Goal: Transaction & Acquisition: Book appointment/travel/reservation

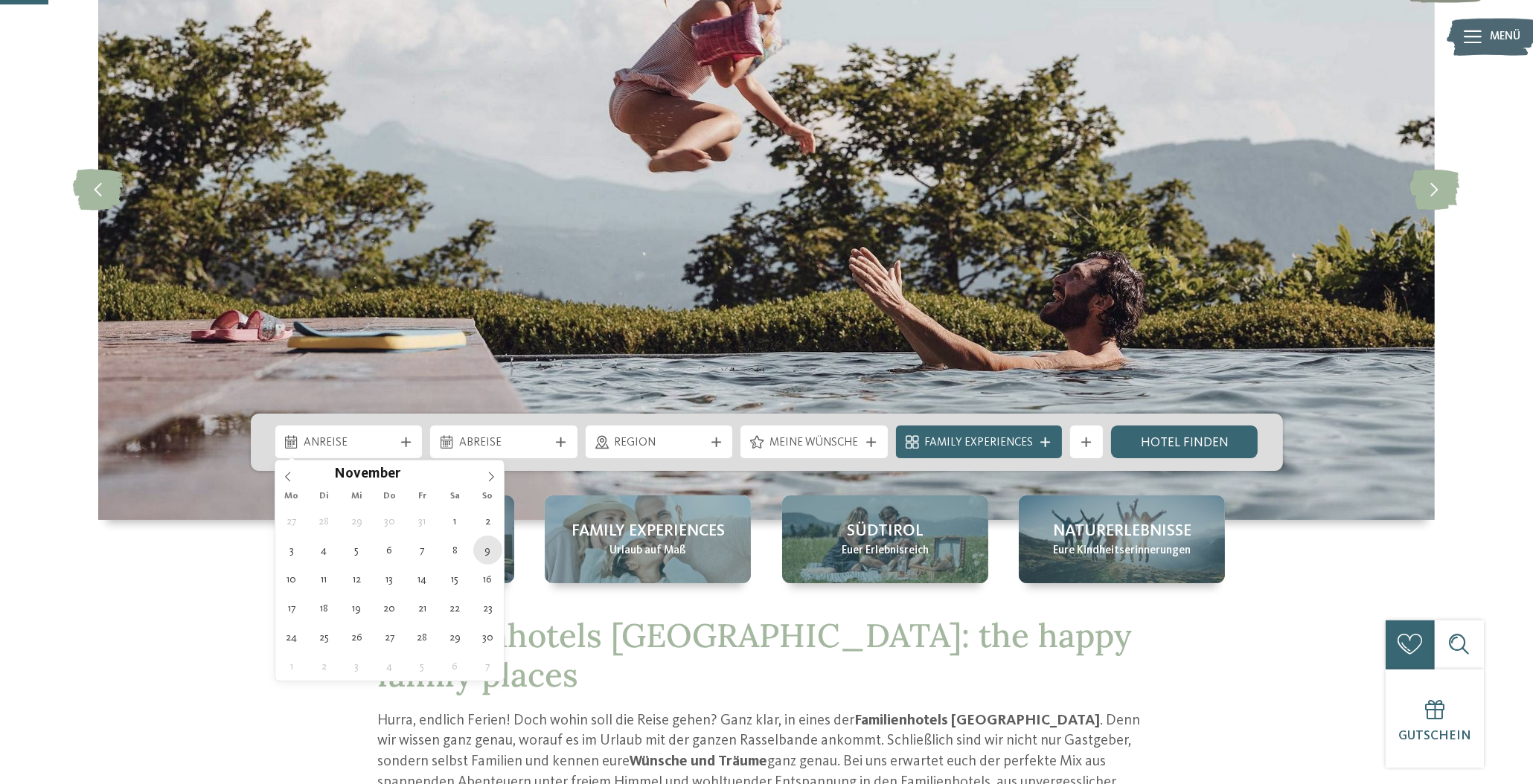
type div "09.11.2025"
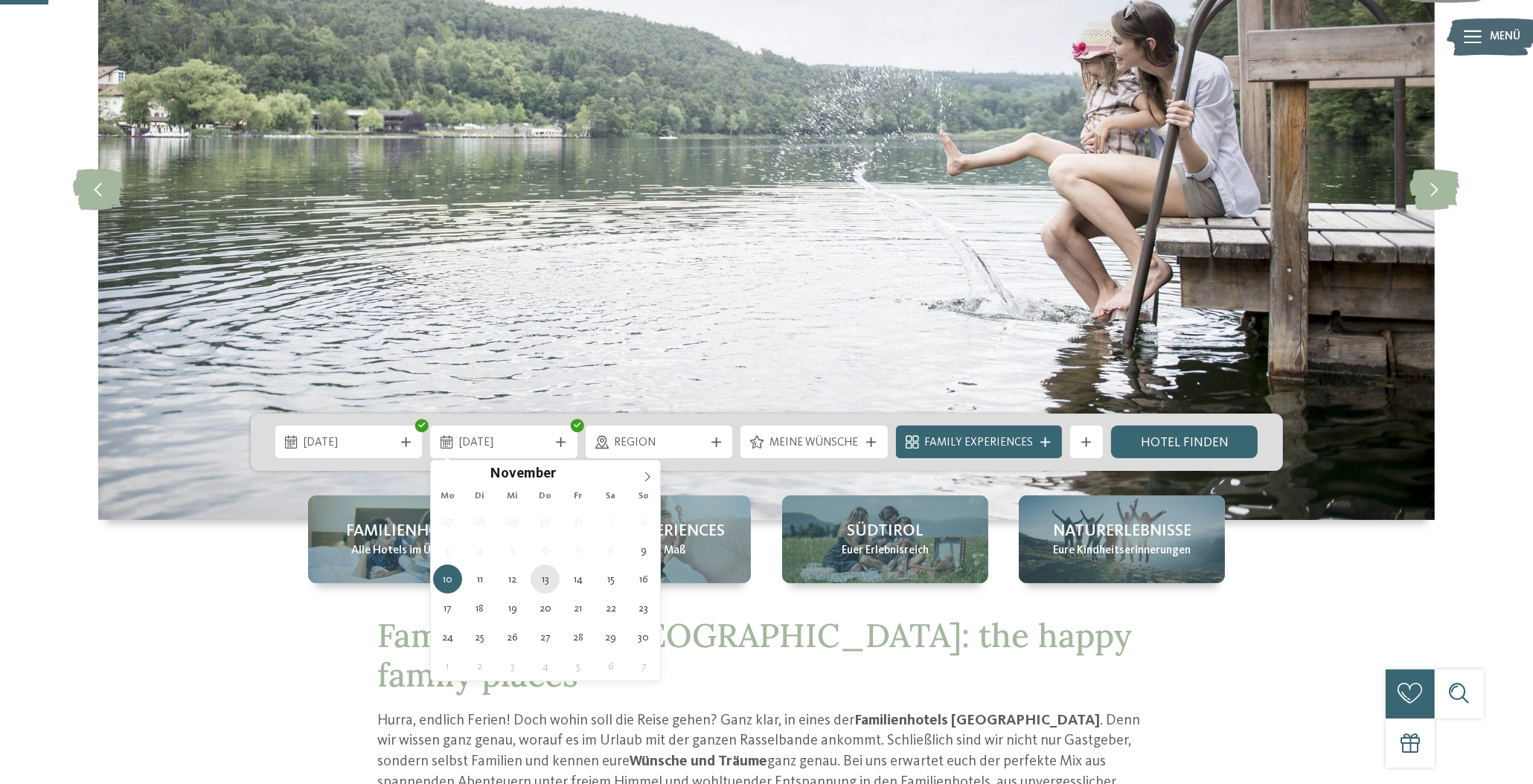
type div "13.11.2025"
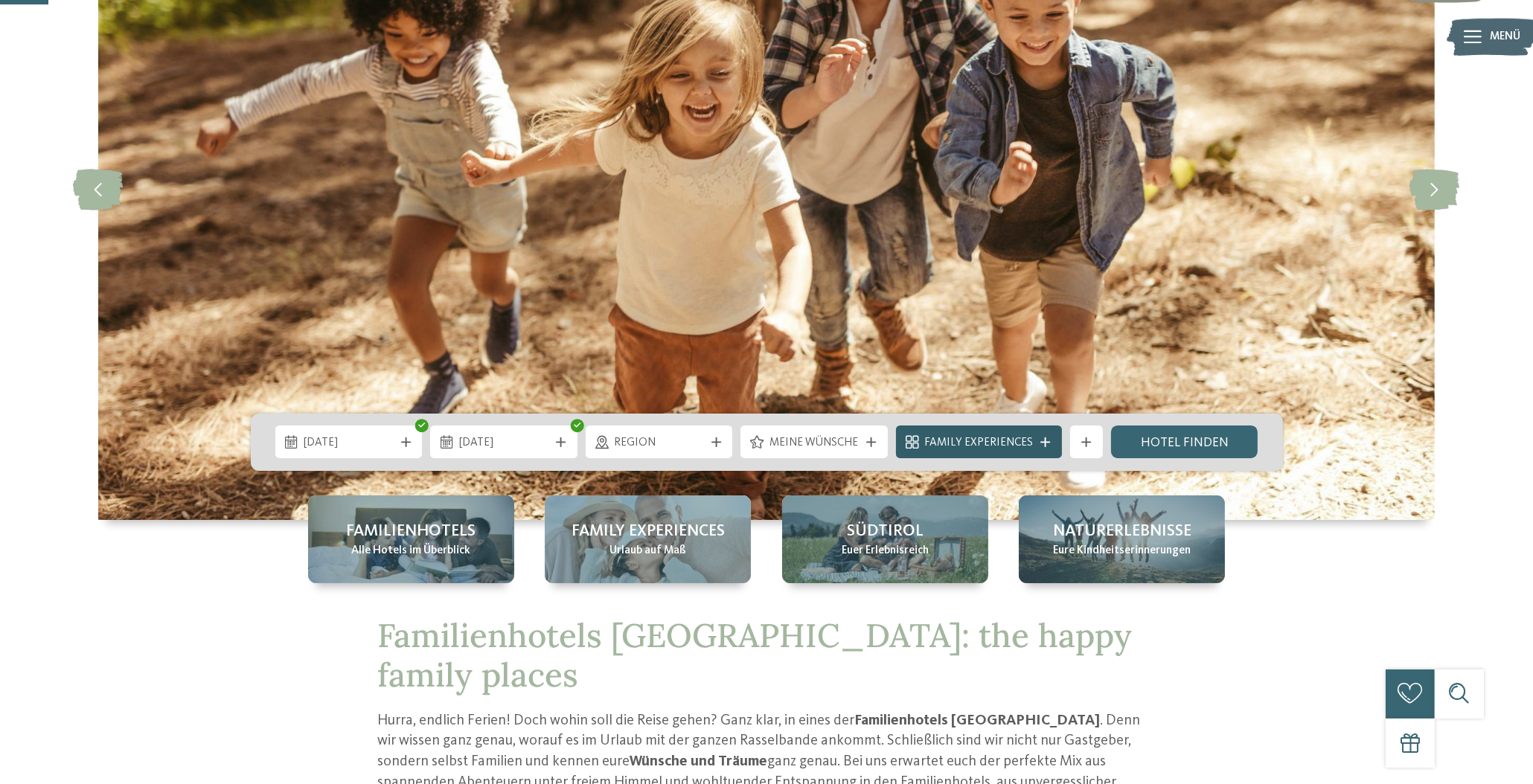
click at [1026, 436] on span "Family Experiences" at bounding box center [978, 443] width 108 height 16
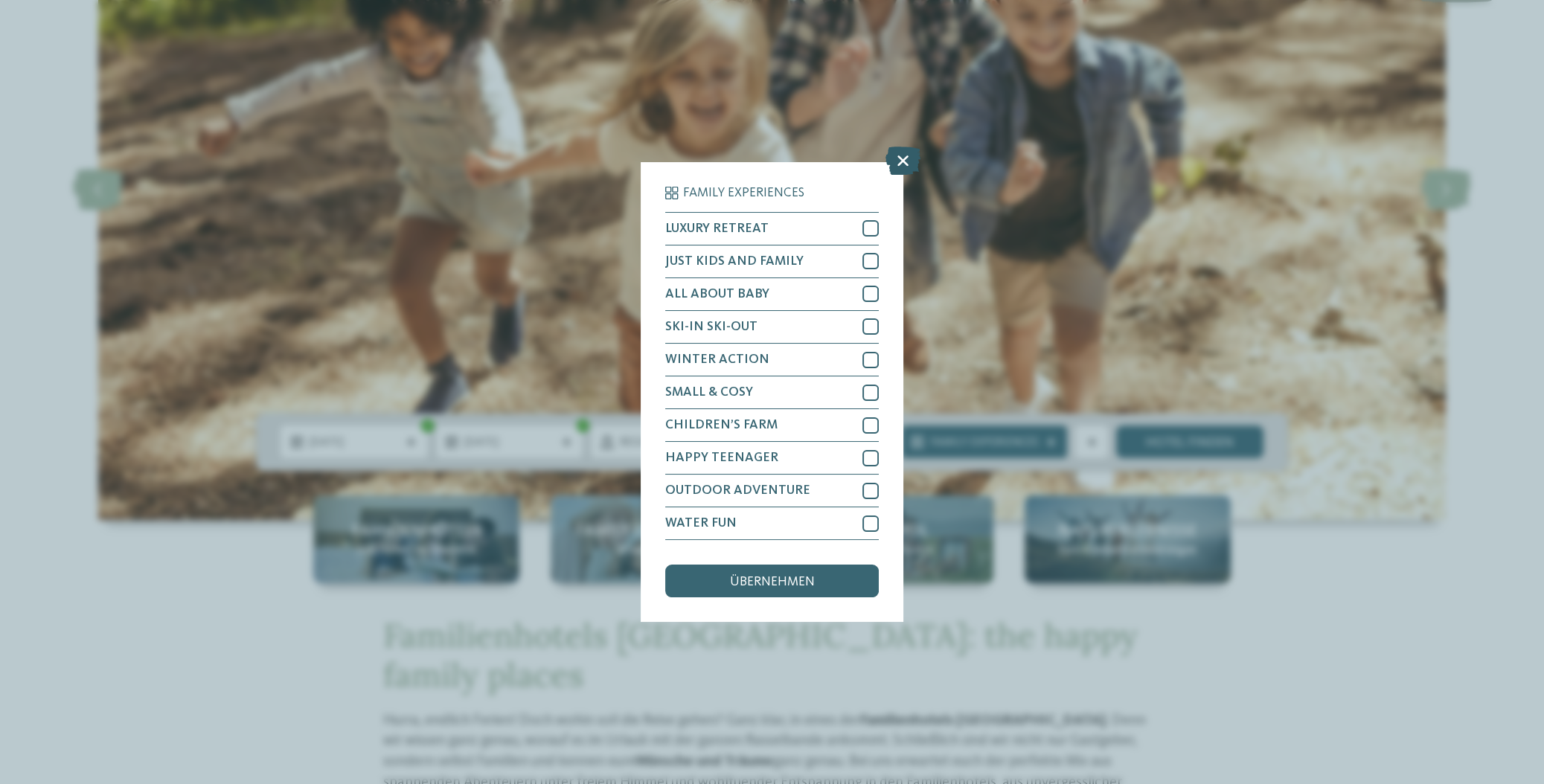
click at [902, 160] on icon at bounding box center [903, 161] width 35 height 28
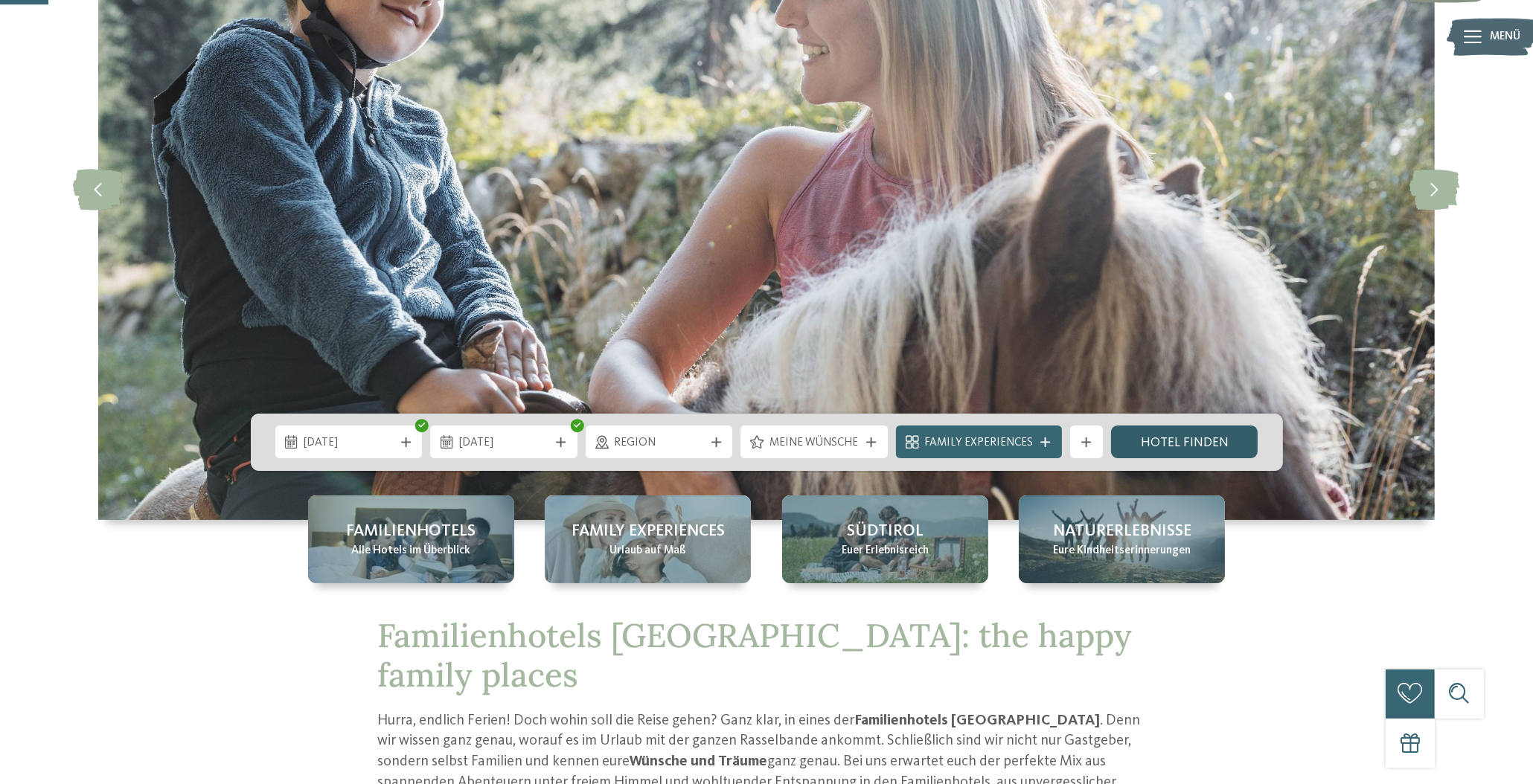
click at [1189, 444] on link "Hotel finden" at bounding box center [1184, 442] width 147 height 33
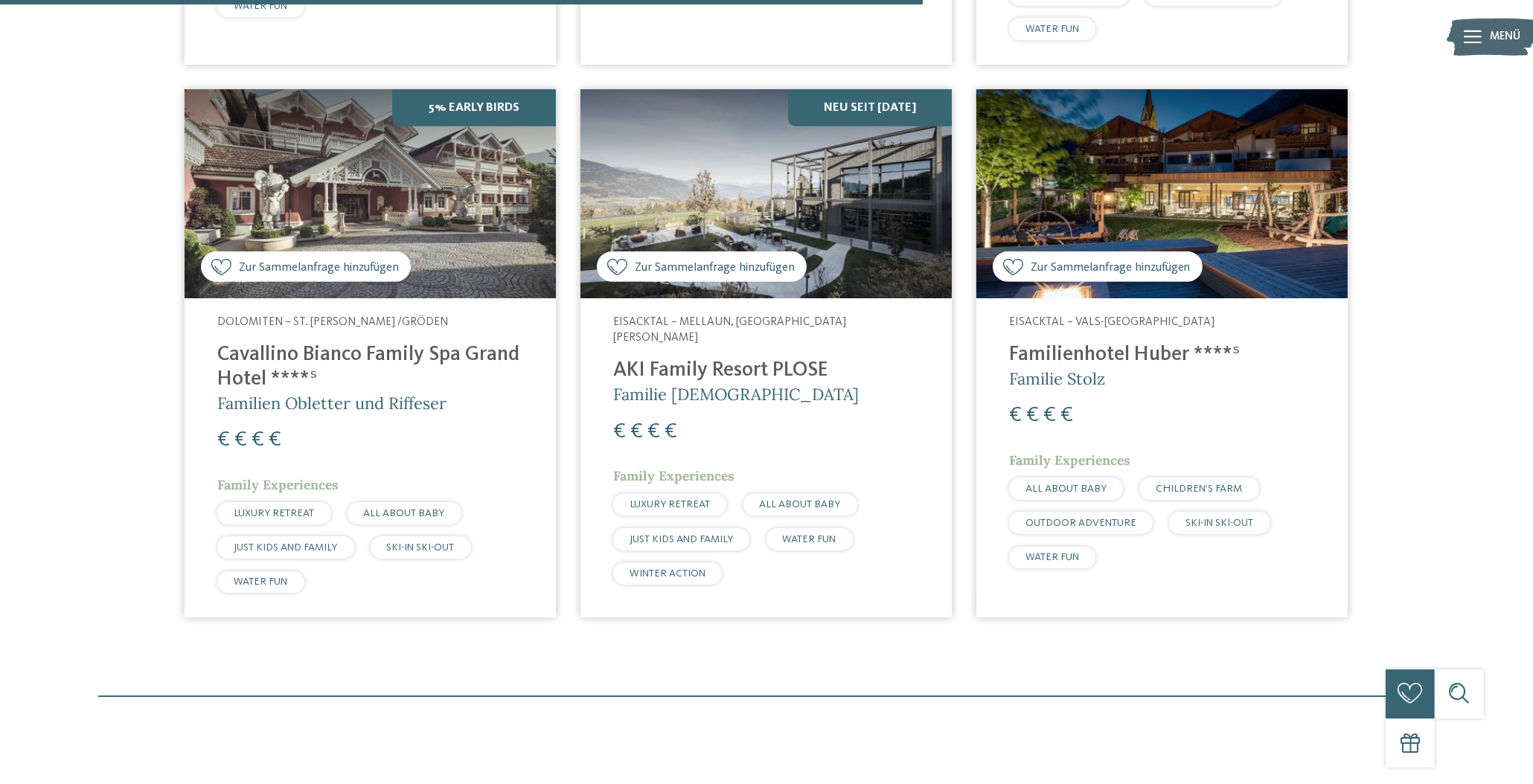
scroll to position [1139, 0]
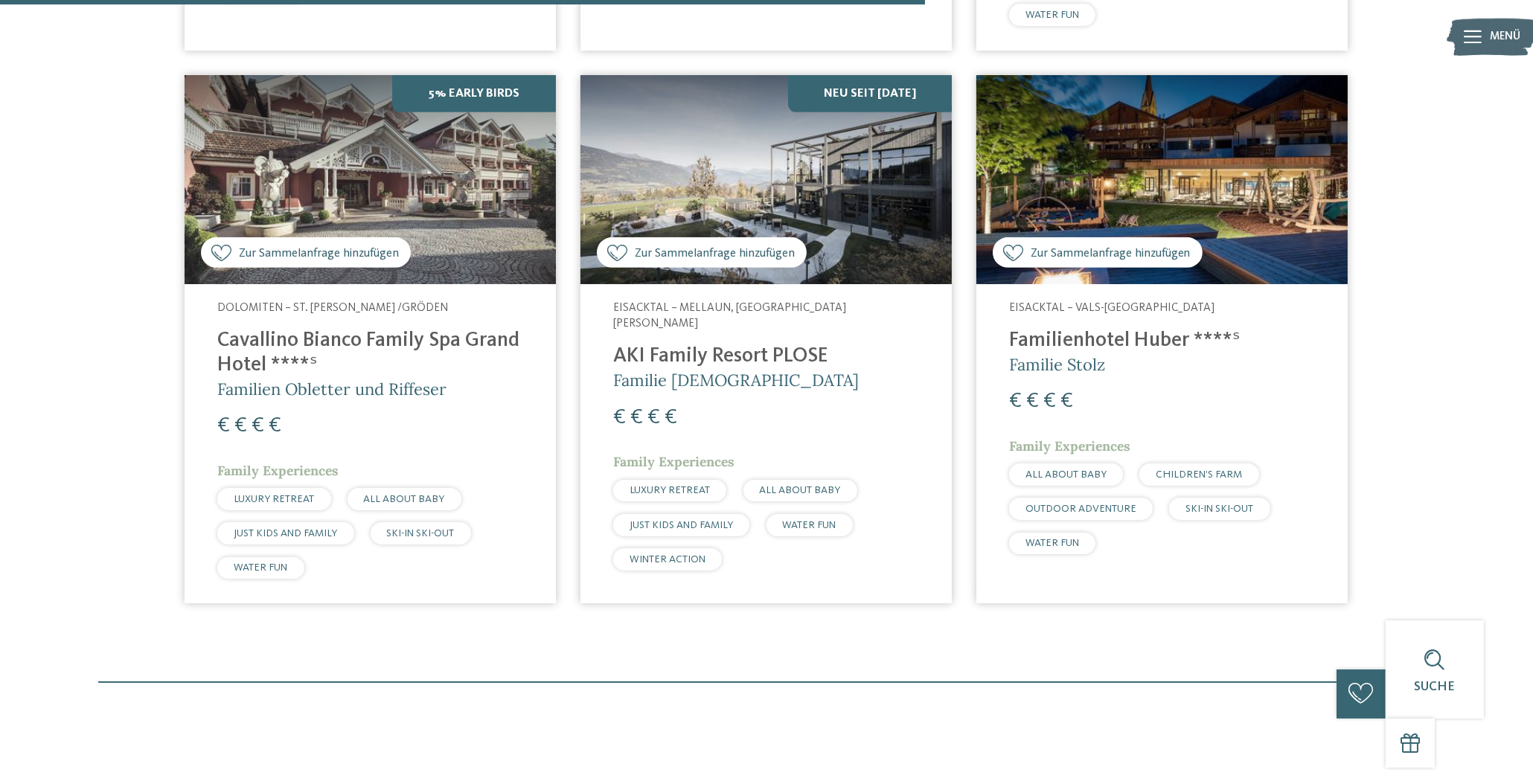
click at [732, 345] on h4 "AKI Family Resort PLOSE" at bounding box center [766, 357] width 305 height 25
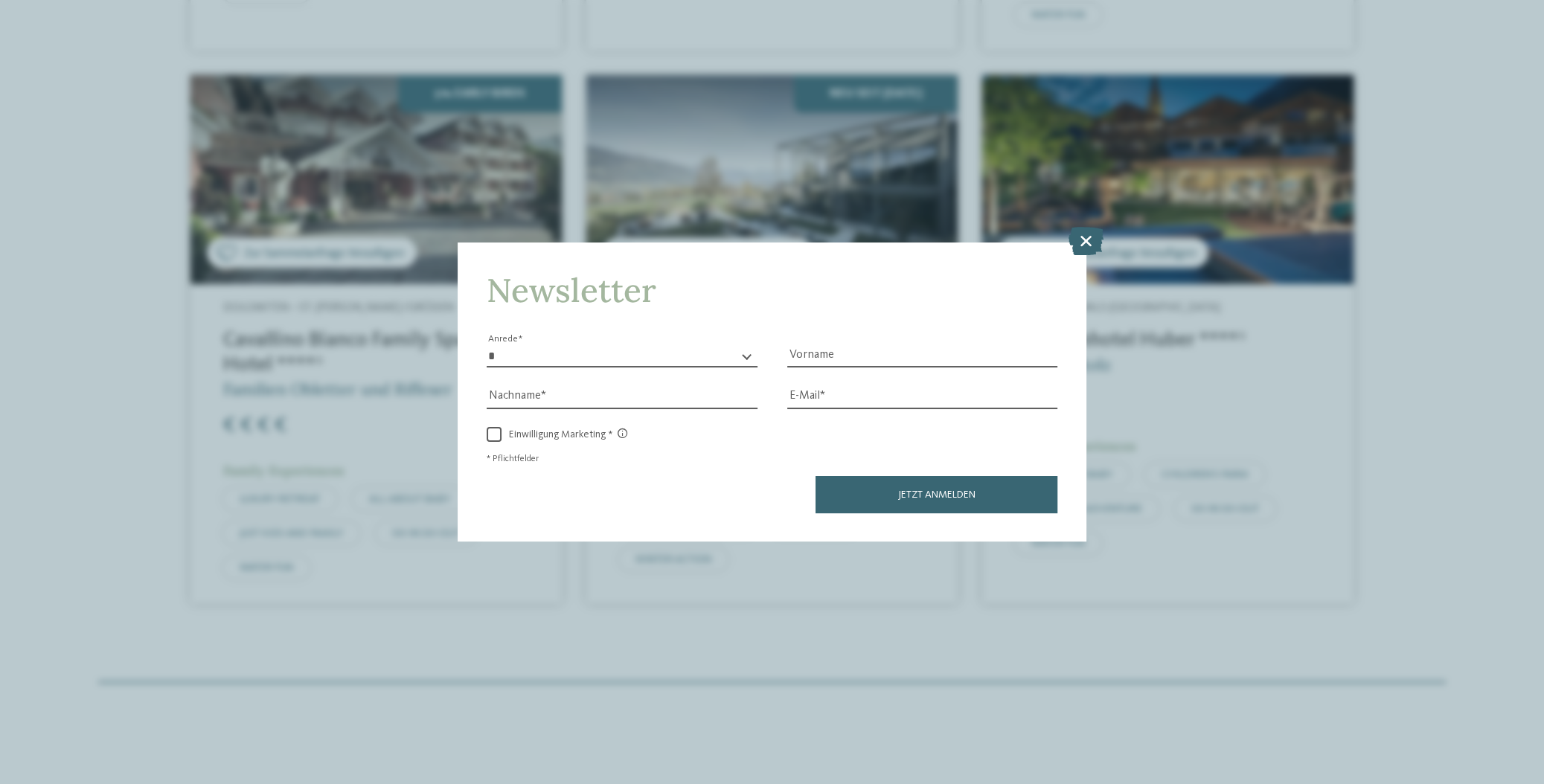
click at [1084, 236] on icon at bounding box center [1086, 241] width 35 height 28
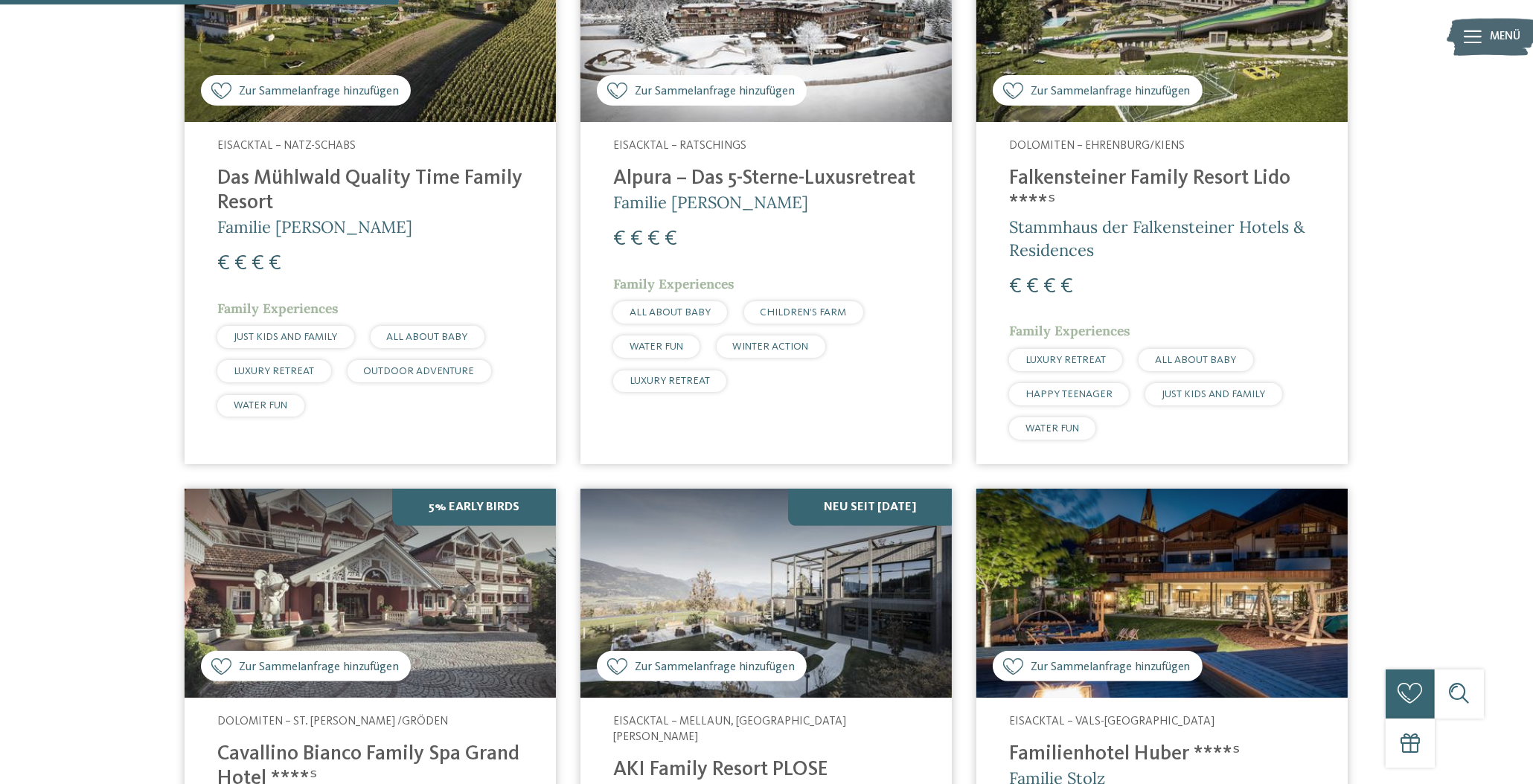
scroll to position [470, 0]
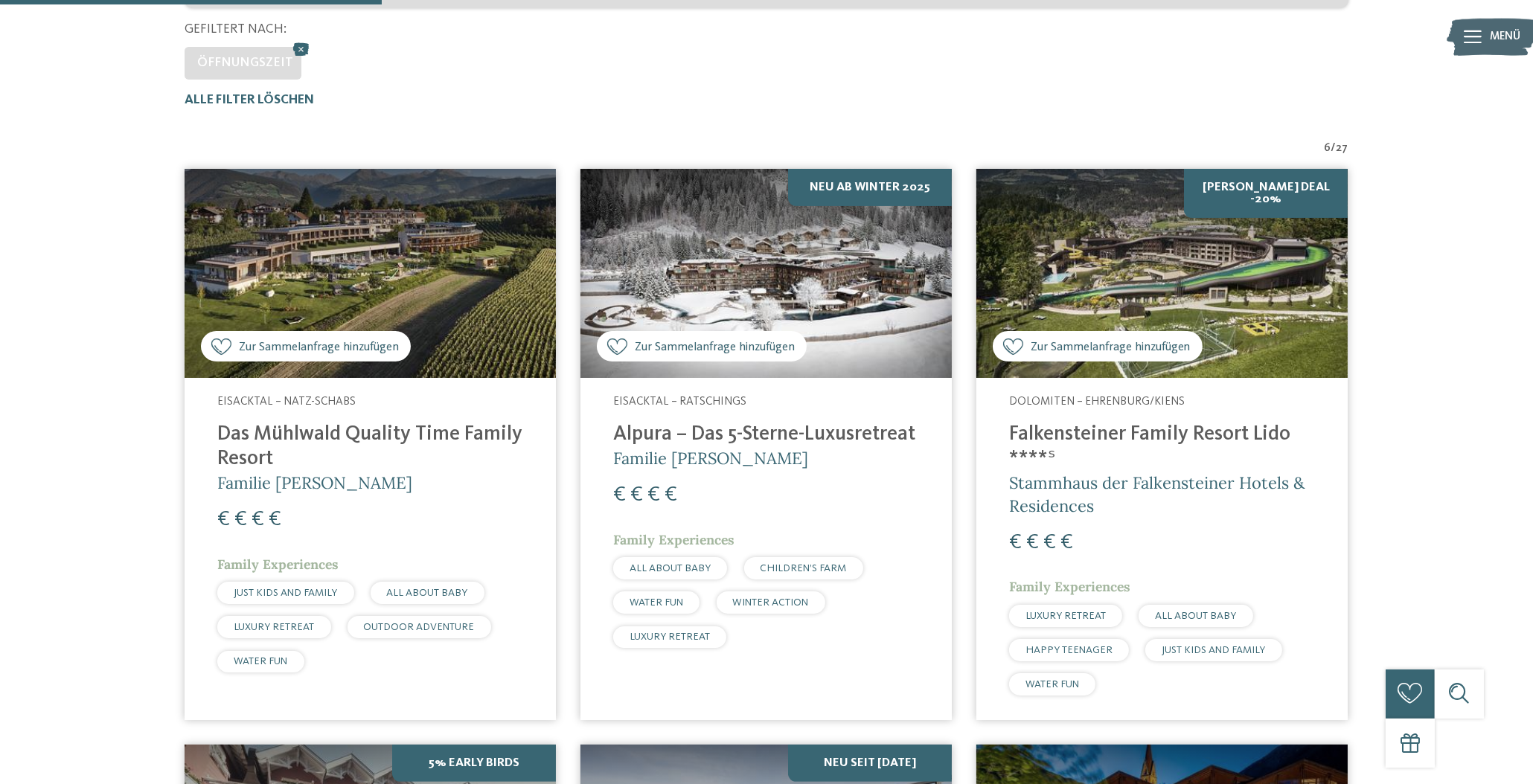
click at [746, 297] on img at bounding box center [766, 273] width 371 height 209
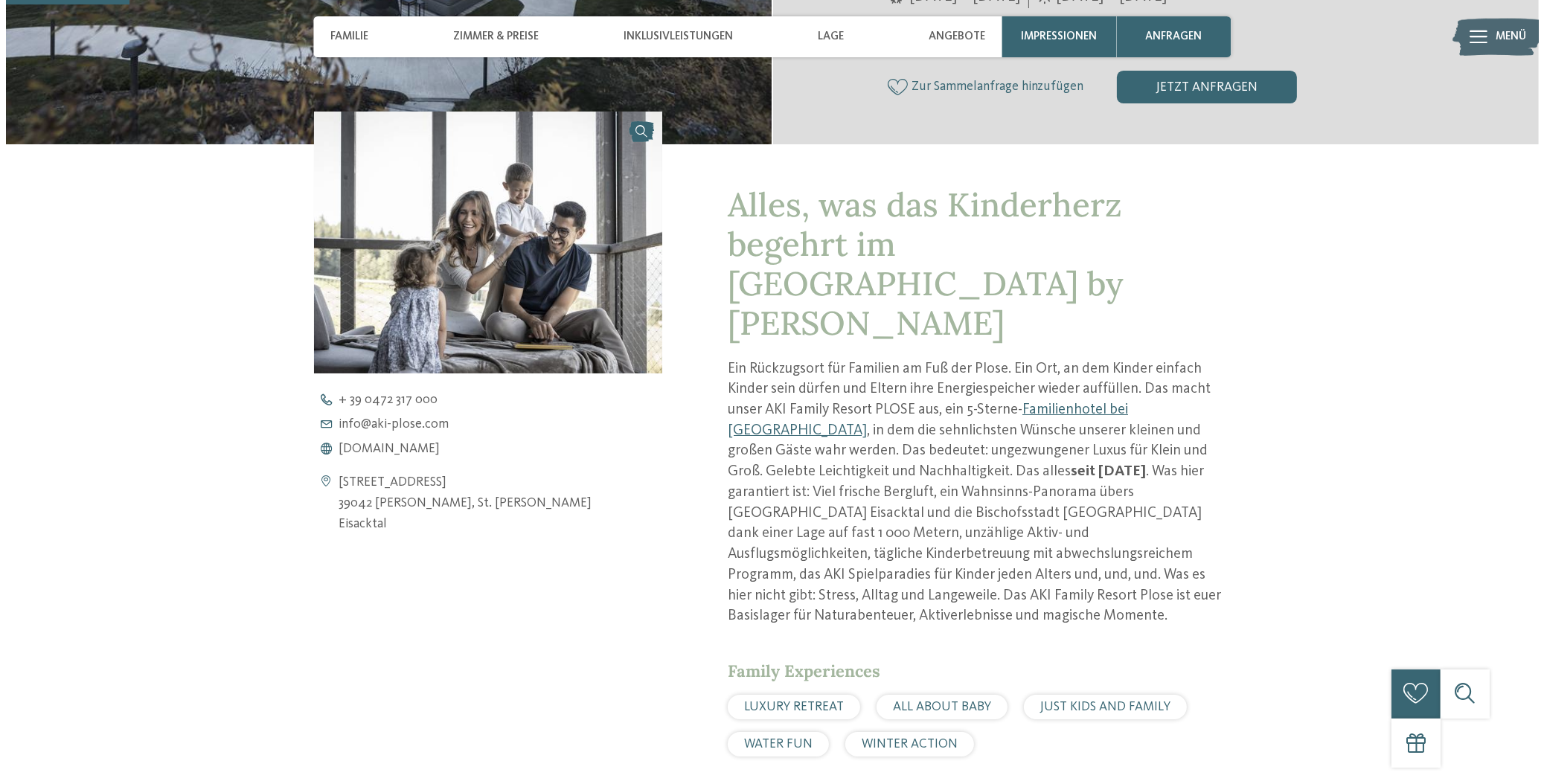
scroll to position [670, 0]
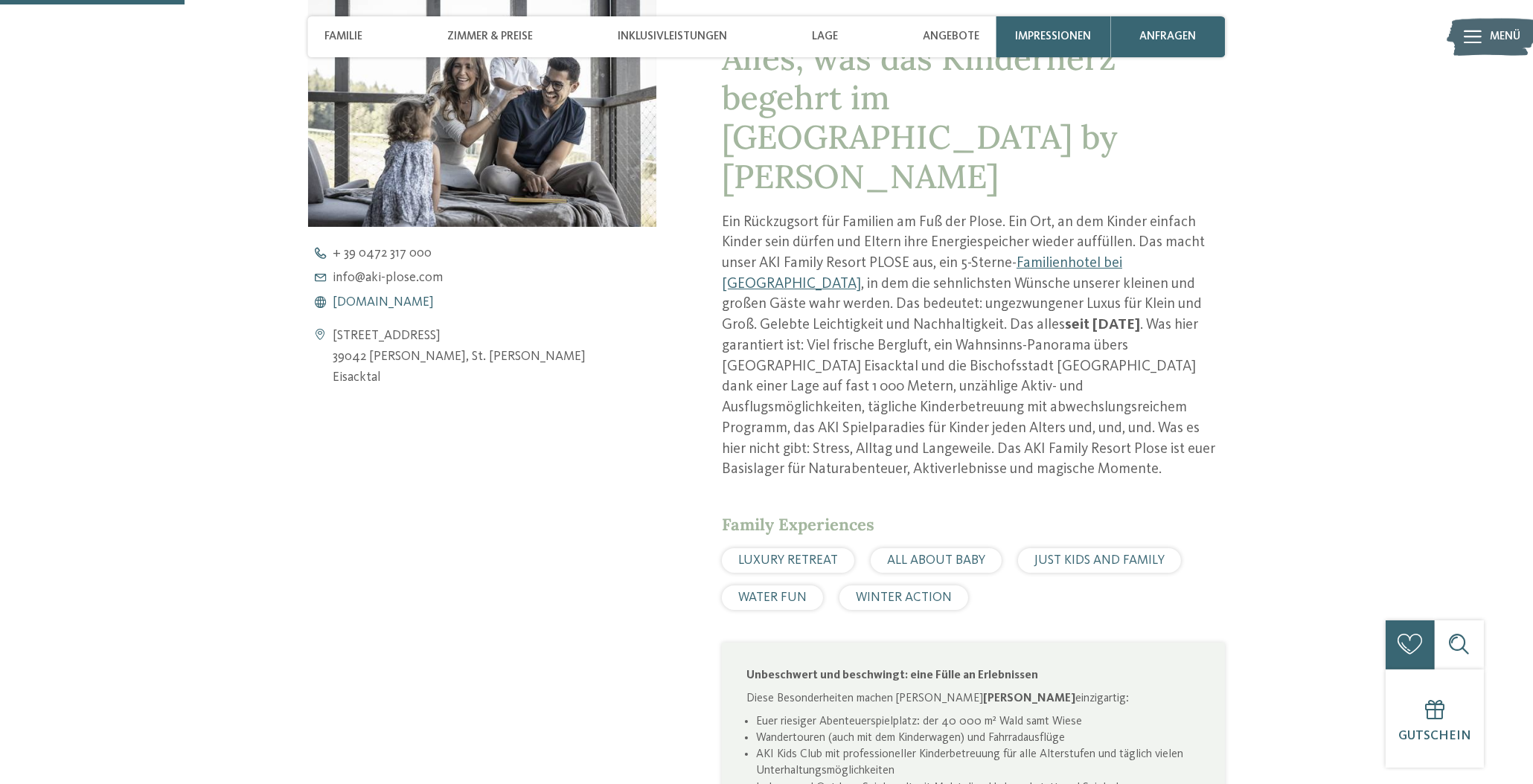
click at [384, 296] on span "www.aki-plose.com" at bounding box center [383, 303] width 101 height 13
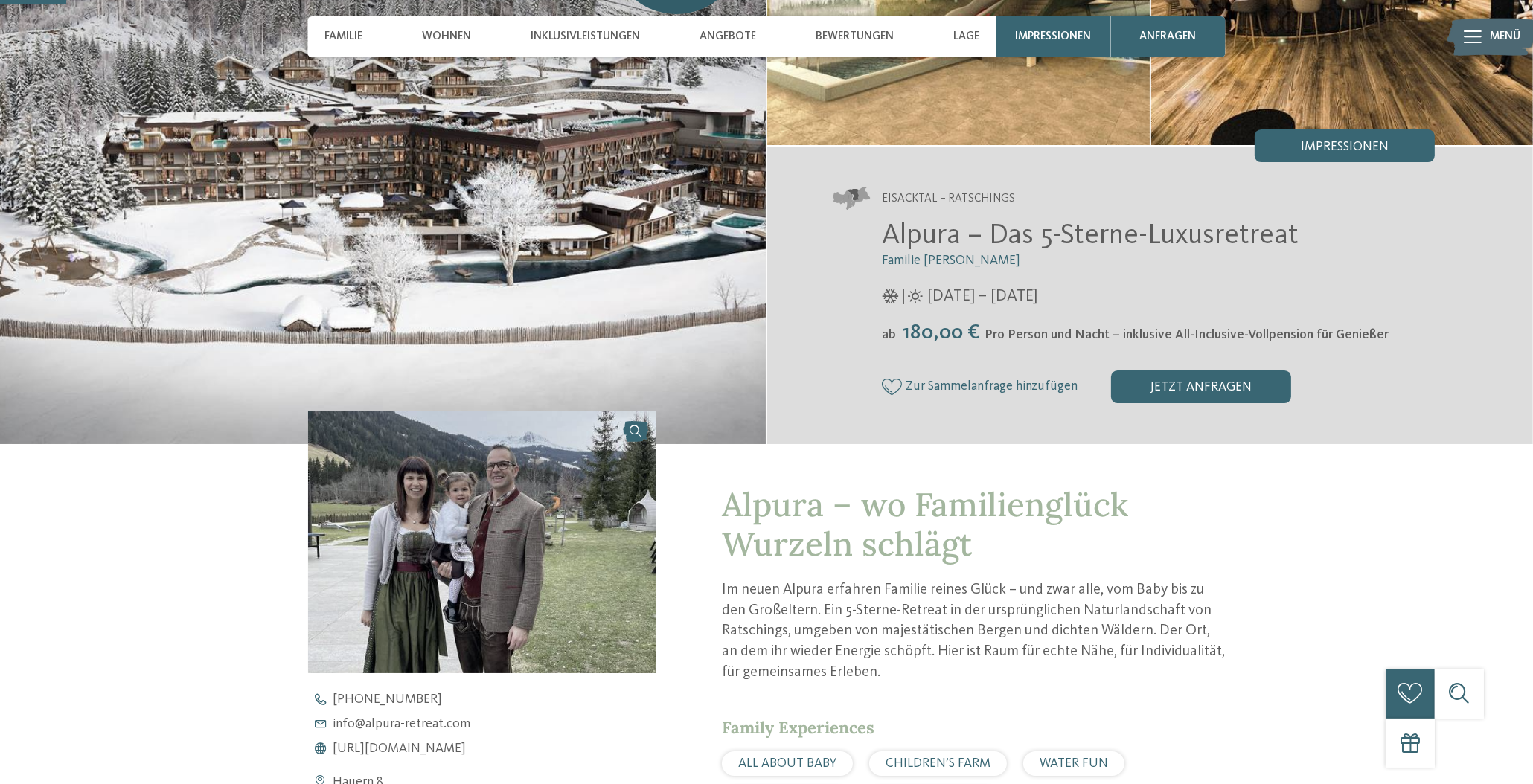
scroll to position [520, 0]
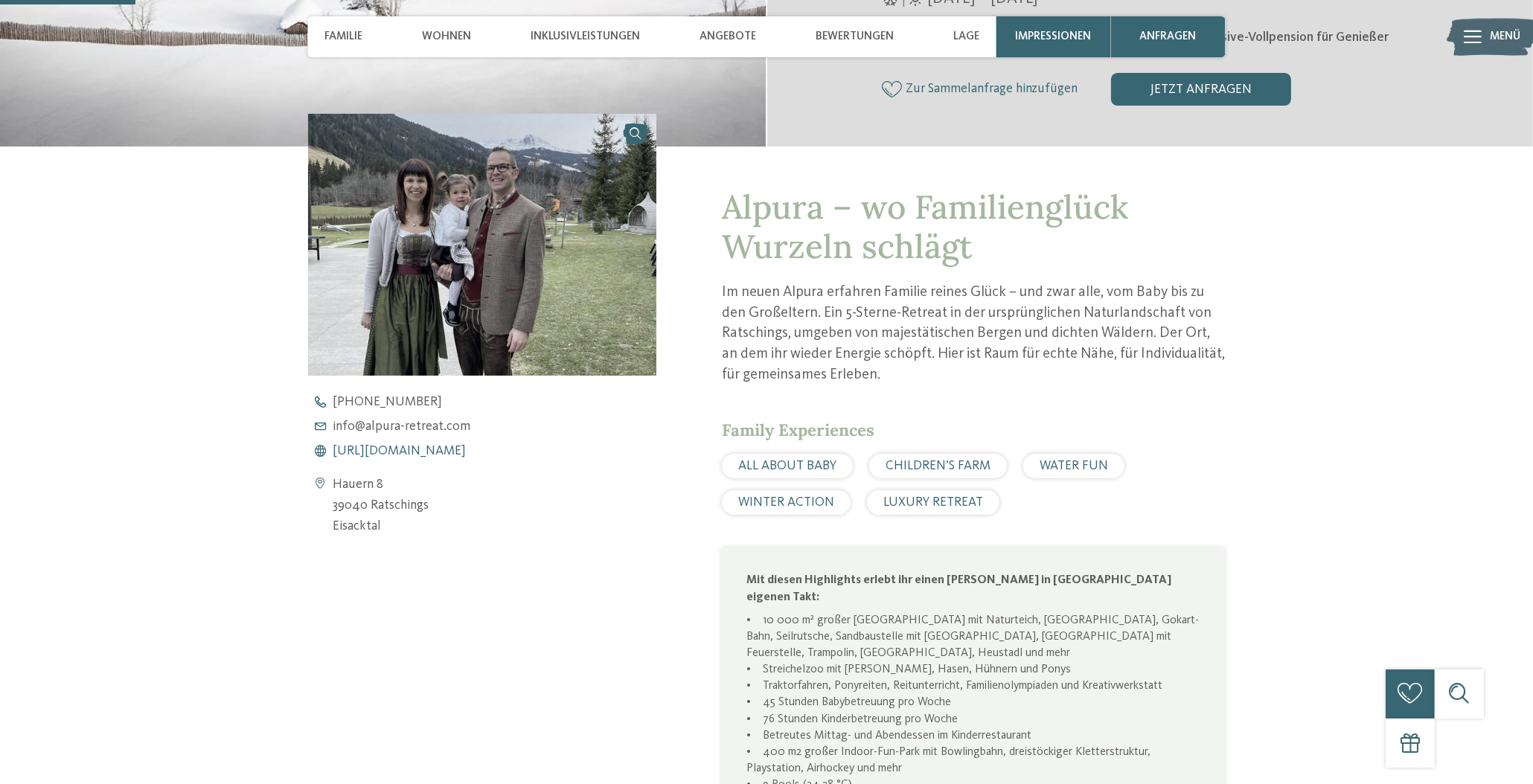
click at [408, 449] on span "[URL][DOMAIN_NAME]" at bounding box center [399, 452] width 133 height 13
